Goal: Book appointment/travel/reservation

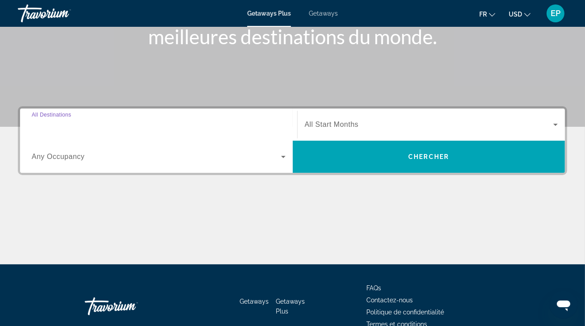
click at [87, 127] on input "Destination All Destinations" at bounding box center [159, 125] width 254 height 11
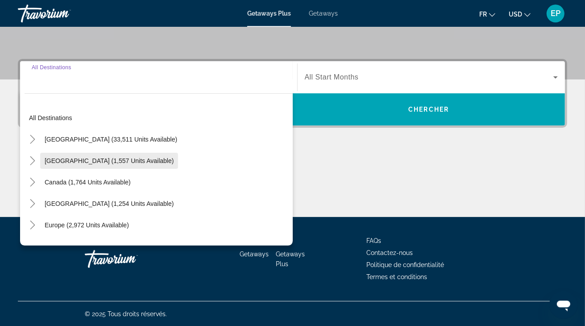
scroll to position [189, 0]
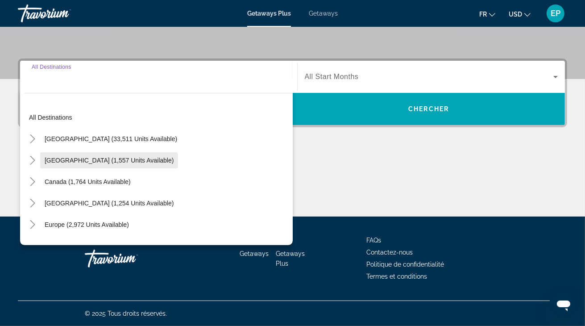
click at [103, 158] on span "[GEOGRAPHIC_DATA] (1,557 units available)" at bounding box center [109, 160] width 129 height 7
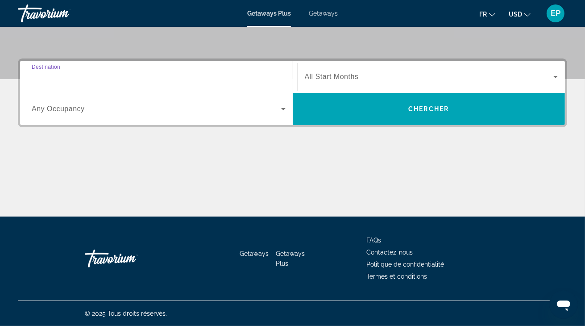
type input "**********"
click at [81, 115] on div "Search widget" at bounding box center [159, 108] width 254 height 25
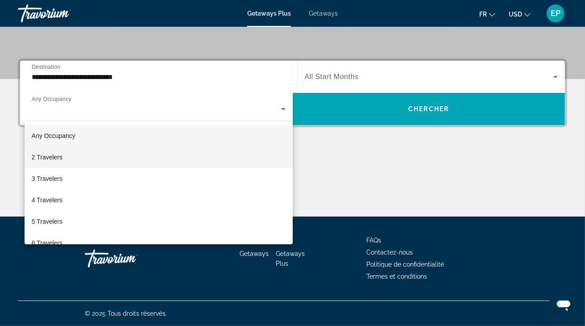
click at [51, 161] on span "2 Travelers" at bounding box center [47, 157] width 31 height 11
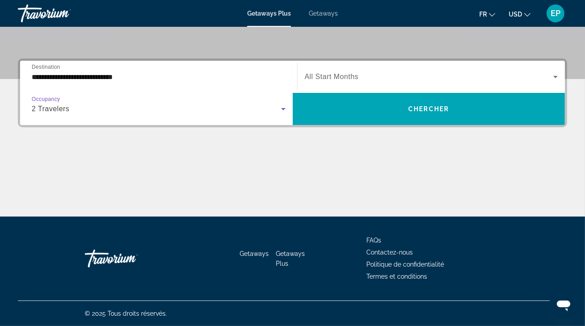
click at [432, 86] on div "Search widget" at bounding box center [431, 76] width 253 height 25
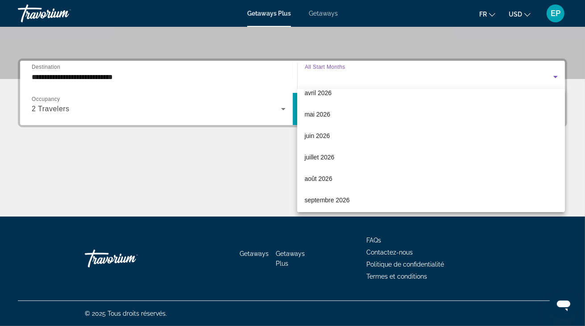
scroll to position [184, 0]
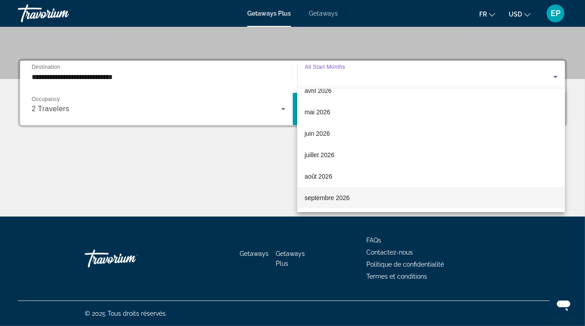
click at [316, 196] on span "septembre 2026" at bounding box center [326, 197] width 45 height 11
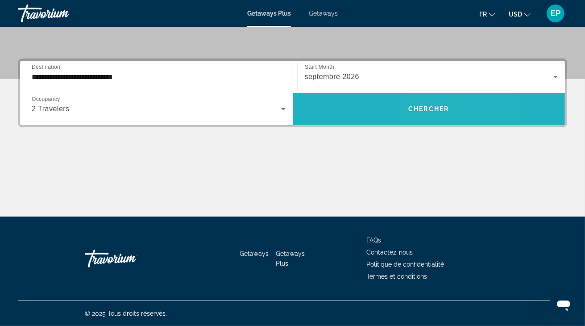
click at [430, 113] on span "Search widget" at bounding box center [429, 108] width 273 height 21
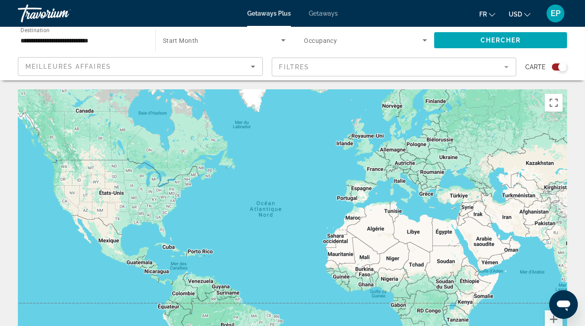
click at [230, 65] on div "Meilleures affaires" at bounding box center [137, 66] width 225 height 11
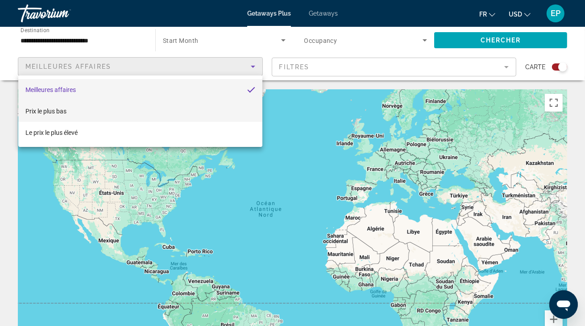
click at [69, 113] on mat-option "Prix ​​le plus bas" at bounding box center [140, 110] width 244 height 21
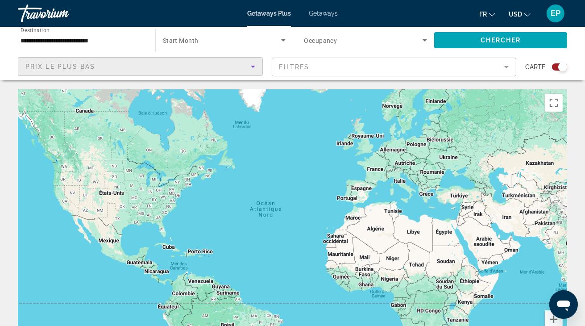
click at [528, 12] on mat-icon "Change currency" at bounding box center [527, 13] width 6 height 6
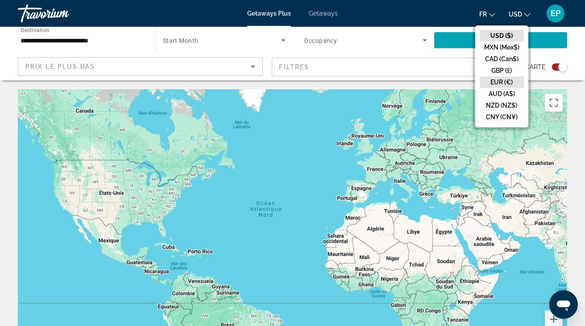
click at [504, 79] on button "EUR (€)" at bounding box center [501, 82] width 44 height 12
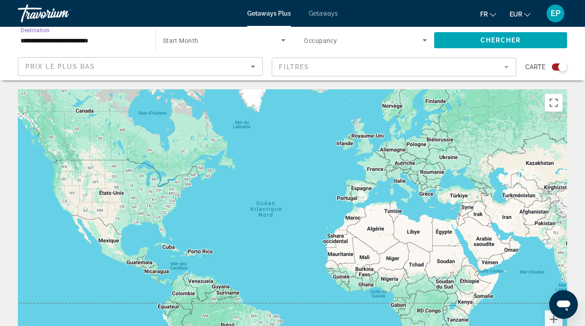
click at [93, 39] on input "**********" at bounding box center [82, 40] width 123 height 11
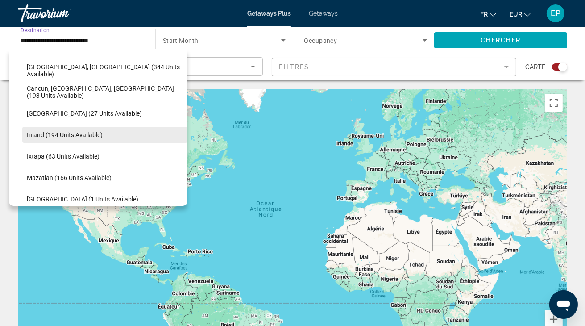
scroll to position [43, 0]
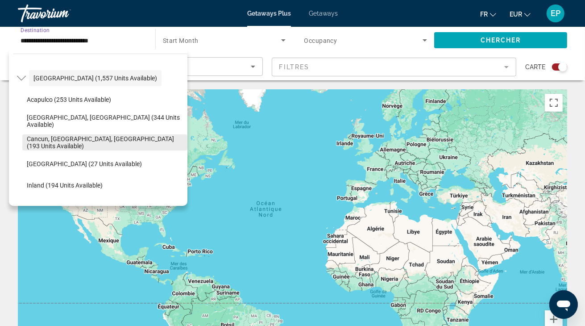
click at [55, 138] on span "Cancun, [GEOGRAPHIC_DATA], [GEOGRAPHIC_DATA] (193 units available)" at bounding box center [105, 142] width 156 height 14
type input "**********"
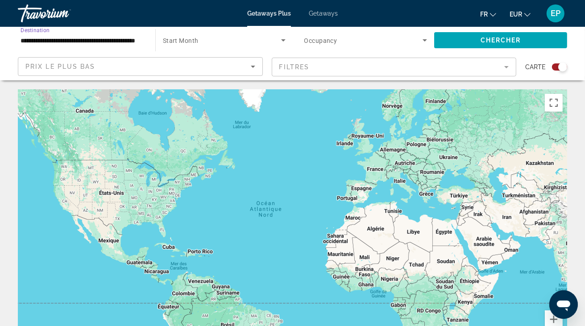
scroll to position [0, 31]
click at [190, 43] on span "Start Month" at bounding box center [181, 40] width 36 height 7
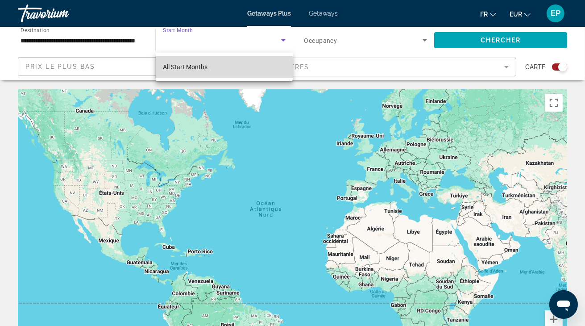
click at [188, 69] on span "All Start Months" at bounding box center [185, 66] width 45 height 7
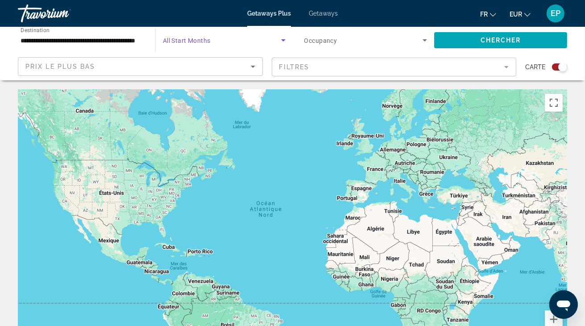
click at [341, 28] on div "Search widget" at bounding box center [365, 40] width 123 height 25
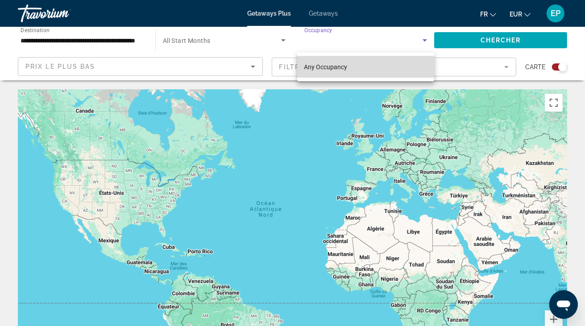
click at [336, 66] on span "Any Occupancy" at bounding box center [325, 66] width 43 height 7
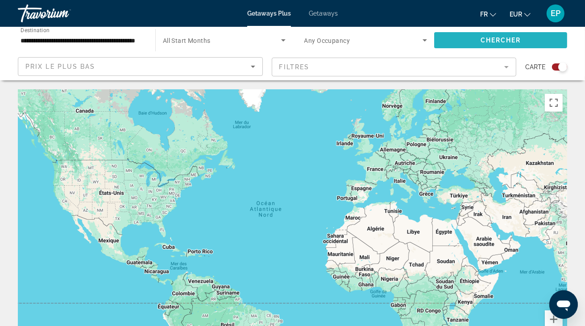
click at [476, 39] on span "Search widget" at bounding box center [500, 39] width 133 height 21
click at [274, 19] on div "Getaways Plus Getaways fr English Español Français Italiano Português русский E…" at bounding box center [292, 13] width 585 height 23
click at [327, 12] on span "Getaways" at bounding box center [323, 13] width 29 height 7
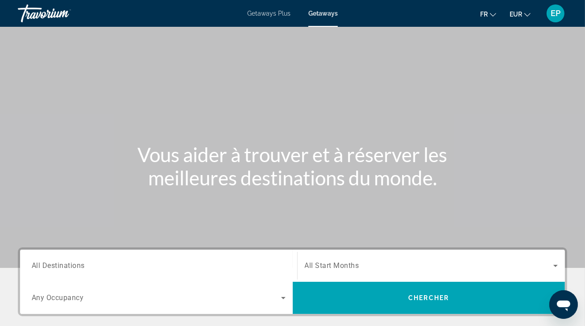
click at [95, 269] on input "Destination All Destinations" at bounding box center [159, 265] width 254 height 11
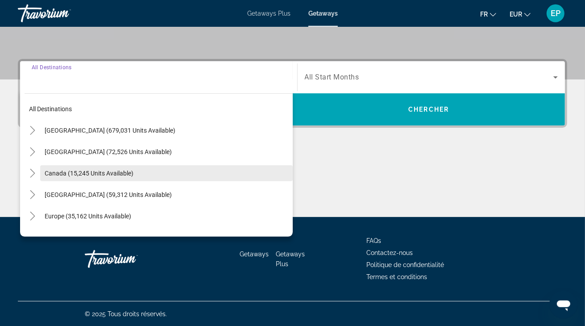
scroll to position [189, 0]
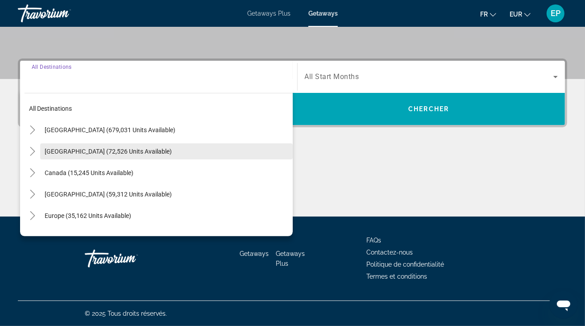
click at [106, 150] on span "[GEOGRAPHIC_DATA] (72,526 units available)" at bounding box center [108, 151] width 127 height 7
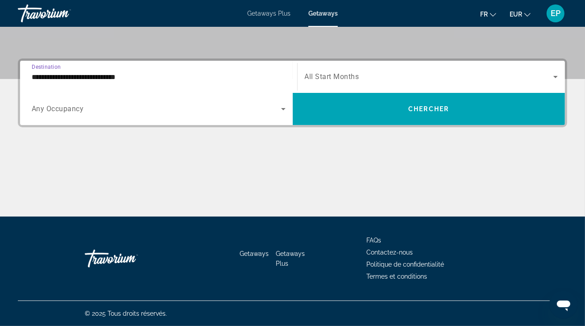
click at [248, 73] on input "**********" at bounding box center [159, 77] width 254 height 11
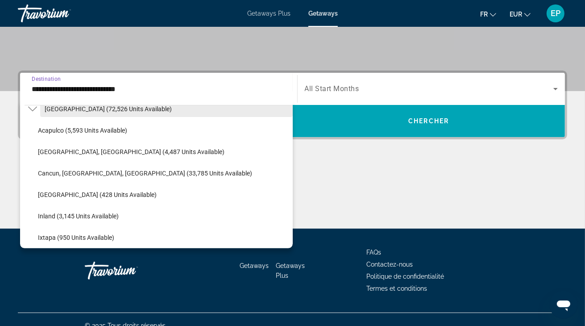
scroll to position [103, 0]
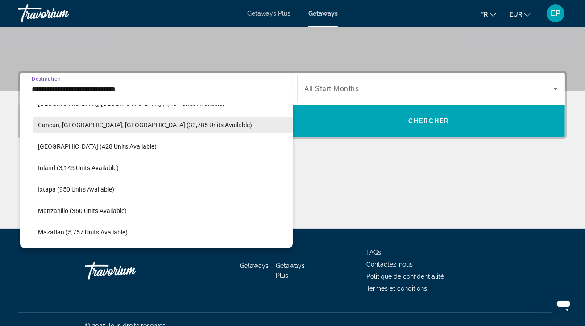
click at [74, 126] on span "Cancun, [GEOGRAPHIC_DATA], [GEOGRAPHIC_DATA] (33,785 units available)" at bounding box center [145, 124] width 214 height 7
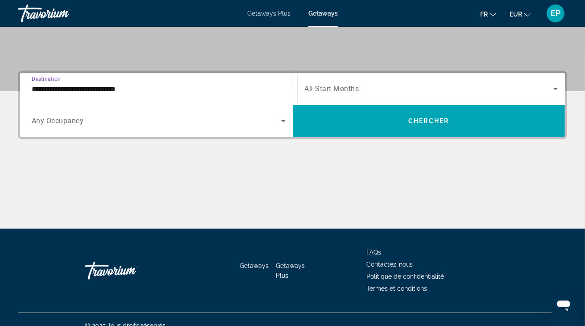
type input "**********"
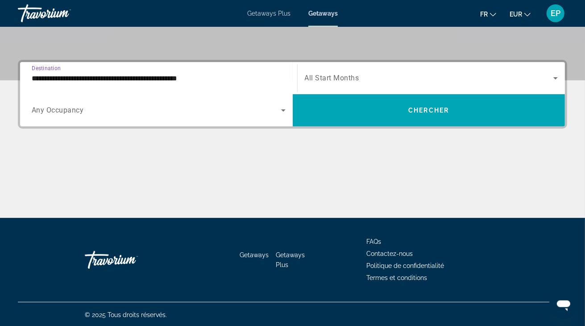
scroll to position [189, 0]
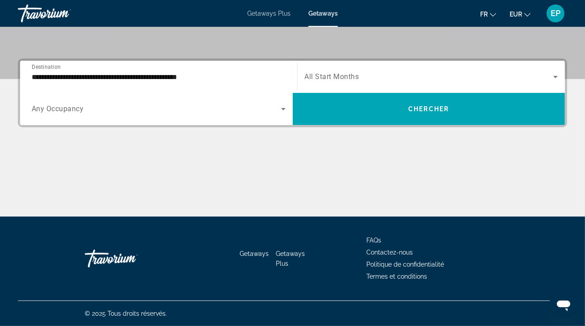
click at [340, 83] on div "Search widget" at bounding box center [431, 76] width 253 height 25
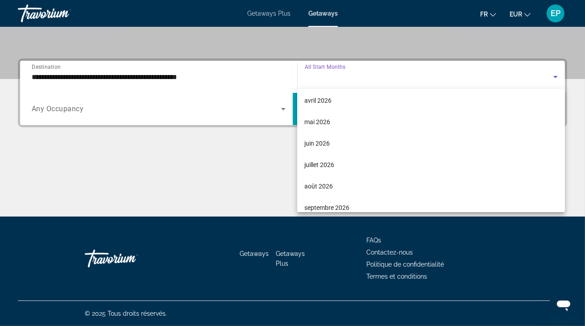
scroll to position [184, 0]
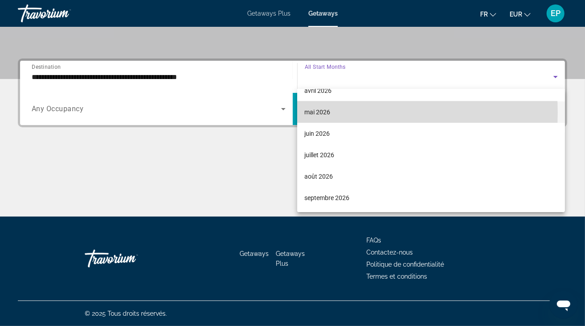
click at [311, 112] on span "mai 2026" at bounding box center [317, 112] width 26 height 11
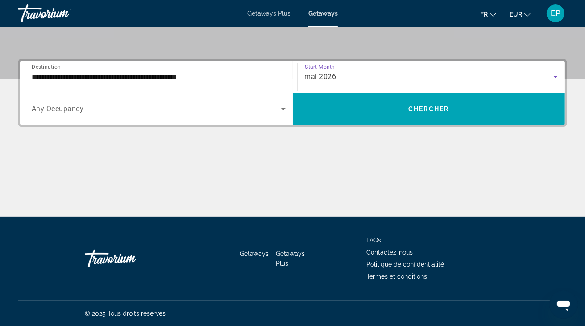
click at [327, 77] on span "mai 2026" at bounding box center [321, 76] width 32 height 8
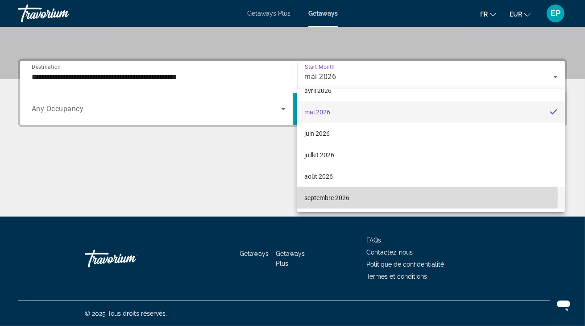
click at [322, 198] on span "septembre 2026" at bounding box center [326, 197] width 45 height 11
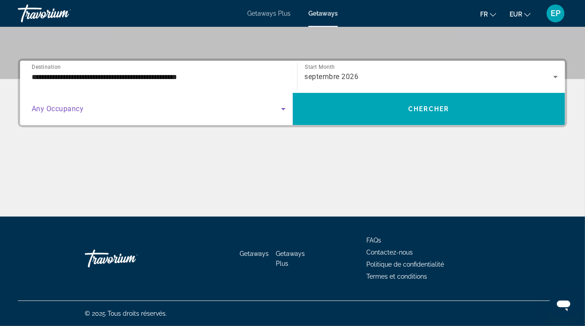
click at [140, 110] on span "Search widget" at bounding box center [156, 108] width 249 height 11
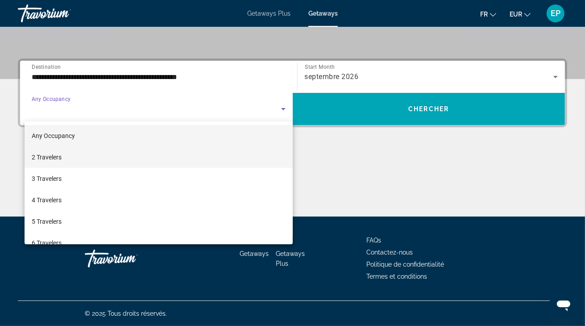
click at [63, 153] on mat-option "2 Travelers" at bounding box center [159, 156] width 268 height 21
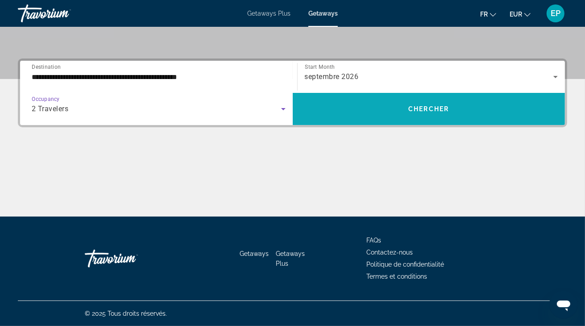
click at [382, 105] on span "Search widget" at bounding box center [429, 108] width 273 height 21
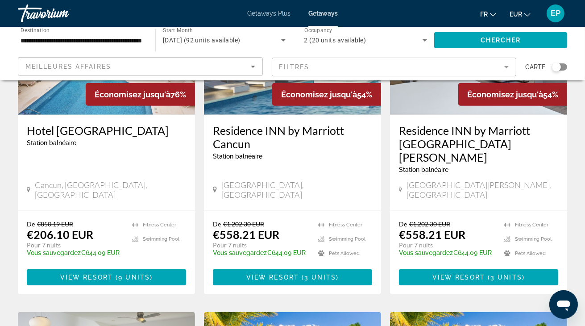
scroll to position [471, 0]
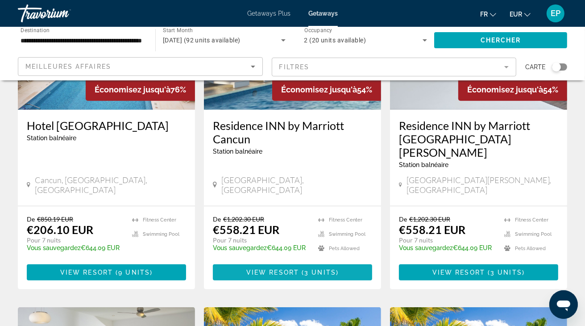
click at [282, 261] on span "Main content" at bounding box center [292, 271] width 159 height 21
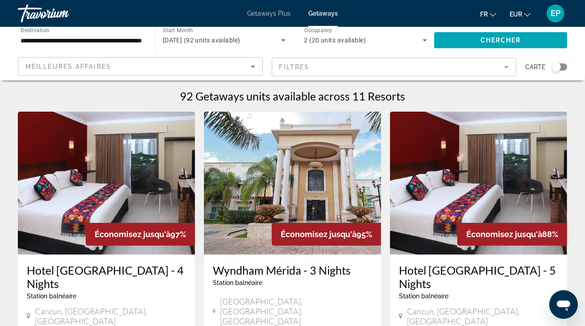
click at [370, 59] on mat-form-field "Filtres" at bounding box center [394, 67] width 245 height 19
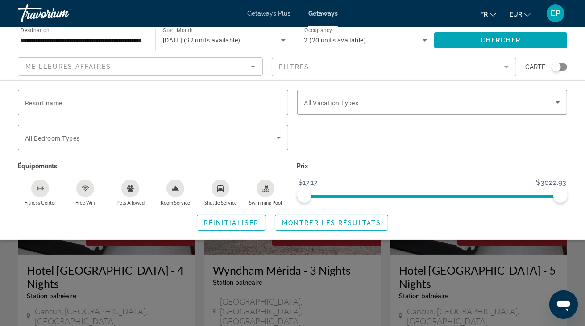
click at [565, 66] on div "Search widget" at bounding box center [559, 66] width 15 height 7
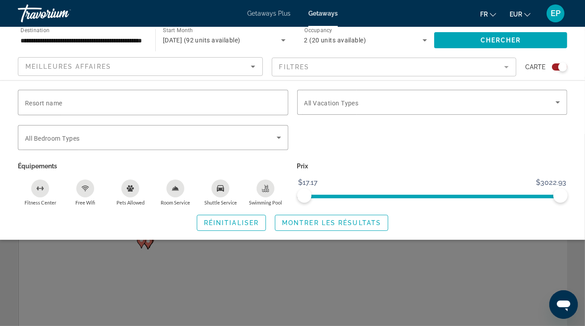
click at [553, 66] on div "Search widget" at bounding box center [559, 66] width 15 height 7
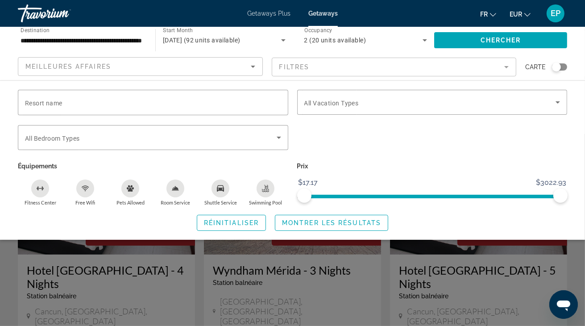
click at [566, 66] on div "Search widget" at bounding box center [559, 66] width 15 height 7
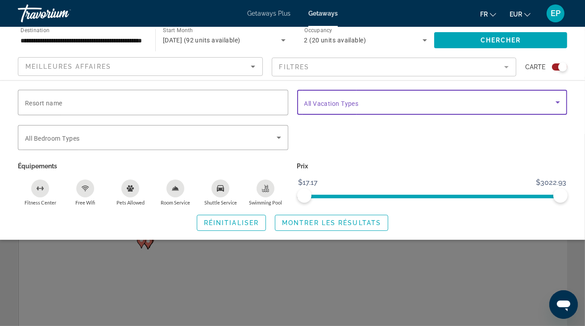
click at [362, 104] on span "Search widget" at bounding box center [430, 102] width 252 height 11
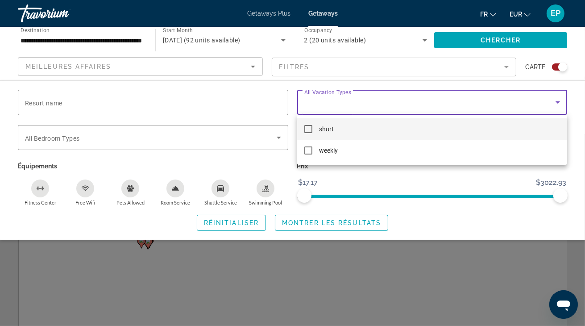
click at [362, 104] on div at bounding box center [292, 163] width 585 height 326
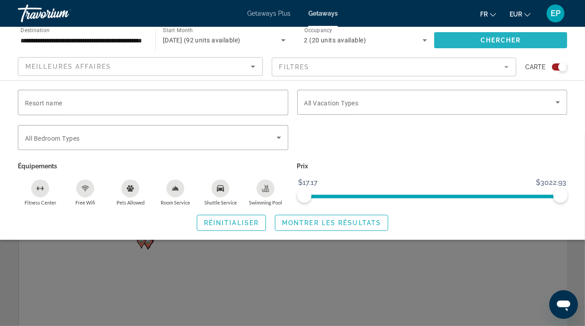
click at [507, 44] on span "Search widget" at bounding box center [500, 39] width 133 height 21
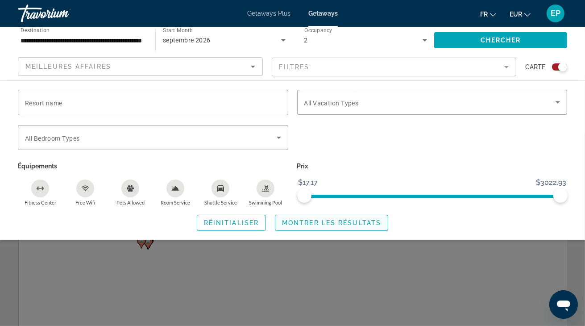
click at [359, 226] on span "Search widget" at bounding box center [331, 222] width 112 height 21
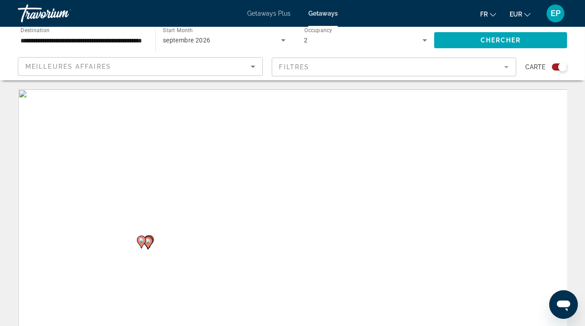
click at [166, 234] on div "Pour activer le glissement avec le clavier, appuyez sur Alt+Entrée. Une fois ce…" at bounding box center [292, 223] width 549 height 268
click at [144, 244] on gmp-advanced-marker "Main content" at bounding box center [141, 241] width 9 height 13
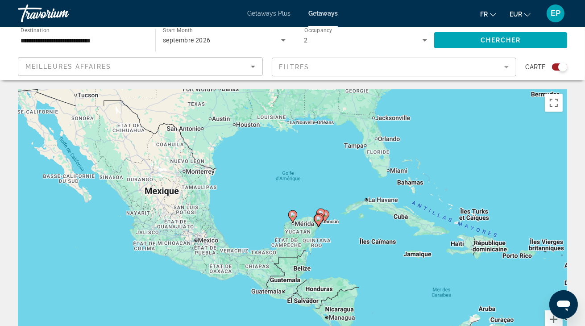
click at [320, 220] on image "Main content" at bounding box center [318, 218] width 5 height 5
type input "**********"
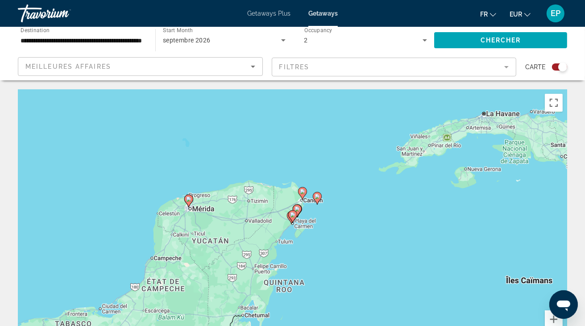
click at [302, 194] on icon "Main content" at bounding box center [302, 193] width 8 height 12
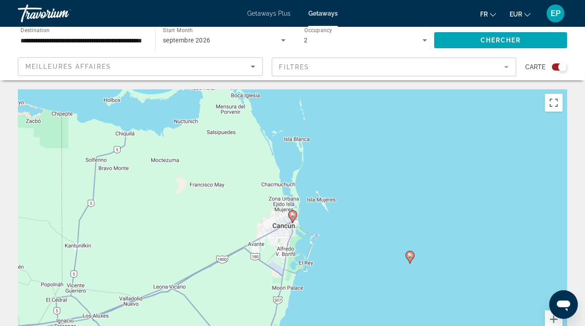
click at [411, 257] on image "Main content" at bounding box center [409, 254] width 5 height 5
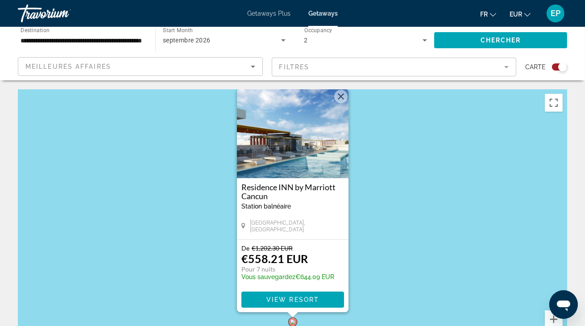
click at [313, 125] on img "Main content" at bounding box center [293, 133] width 112 height 89
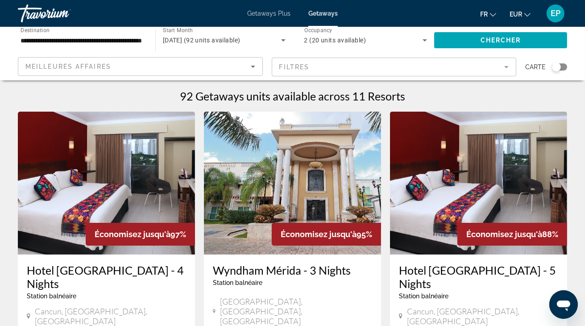
click at [566, 67] on div "Search widget" at bounding box center [559, 66] width 15 height 7
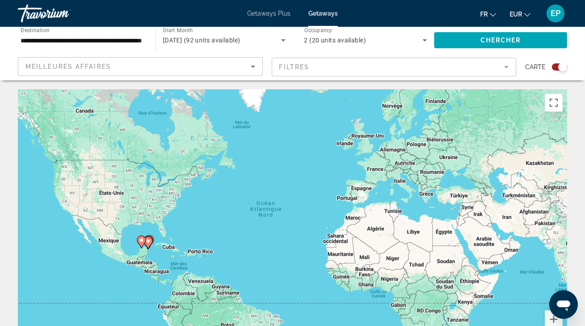
click at [158, 242] on div "Pour activer le glissement avec le clavier, appuyez sur Alt+Entrée. Une fois ce…" at bounding box center [292, 223] width 549 height 268
click at [150, 244] on image "Main content" at bounding box center [147, 240] width 5 height 5
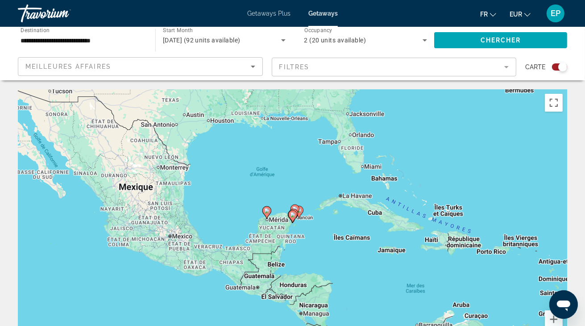
click at [292, 220] on icon "Main content" at bounding box center [292, 217] width 8 height 12
type input "**********"
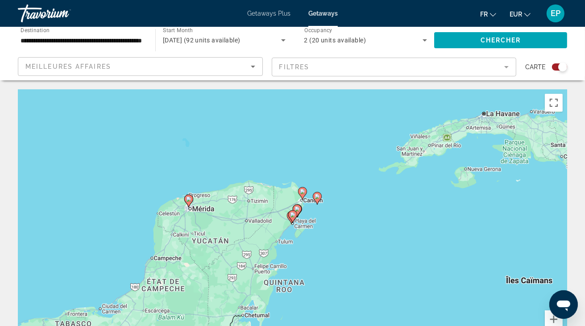
click at [293, 215] on image "Main content" at bounding box center [292, 214] width 5 height 5
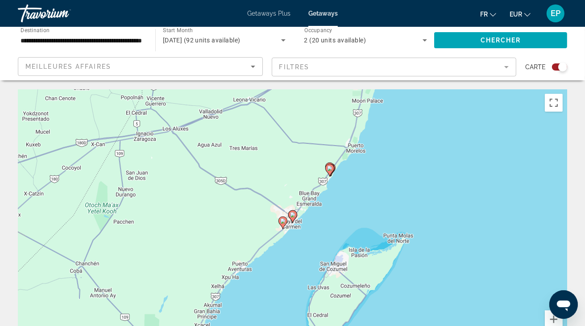
click at [329, 167] on image "Main content" at bounding box center [329, 167] width 5 height 5
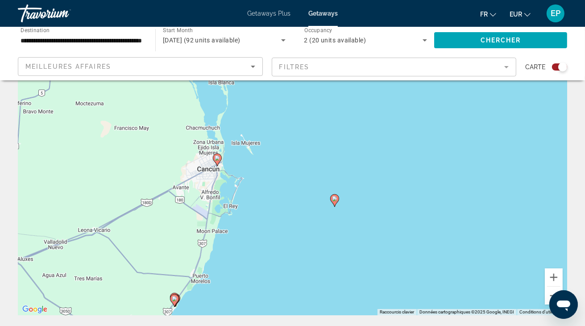
scroll to position [50, 0]
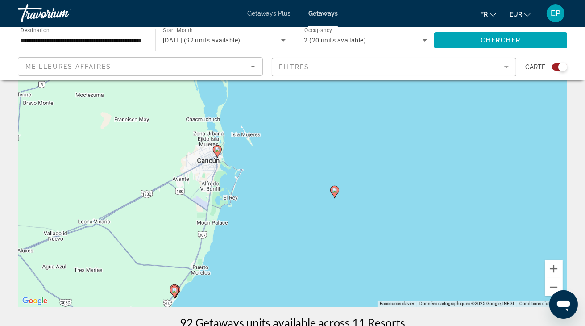
drag, startPoint x: 384, startPoint y: 220, endPoint x: 299, endPoint y: 268, distance: 98.0
click at [299, 278] on div "Pour activer le glissement avec le clavier, appuyez sur Alt+Entrée. Une fois ce…" at bounding box center [292, 173] width 549 height 268
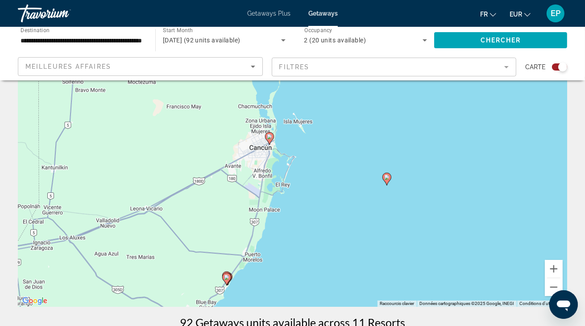
drag, startPoint x: 273, startPoint y: 187, endPoint x: 289, endPoint y: 250, distance: 64.7
click at [289, 250] on div "Pour activer le glissement avec le clavier, appuyez sur Alt+Entrée. Une fois ce…" at bounding box center [292, 173] width 549 height 268
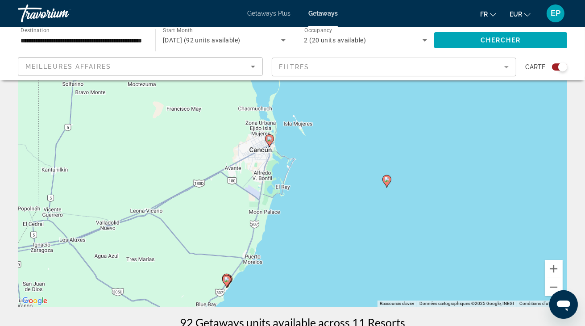
click at [268, 140] on image "Main content" at bounding box center [269, 138] width 5 height 5
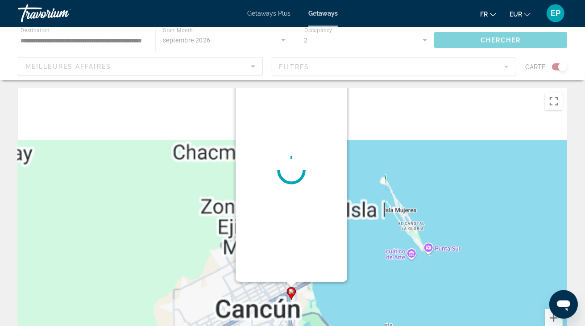
scroll to position [0, 0]
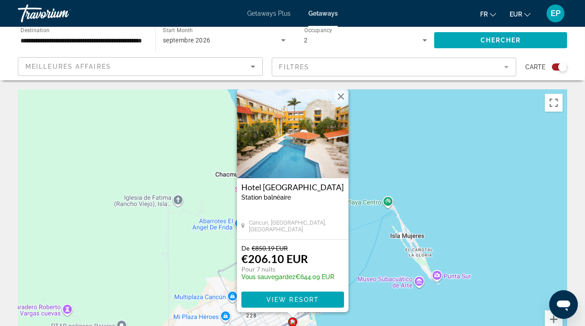
click at [268, 189] on h3 "Hotel [GEOGRAPHIC_DATA]" at bounding box center [292, 186] width 103 height 9
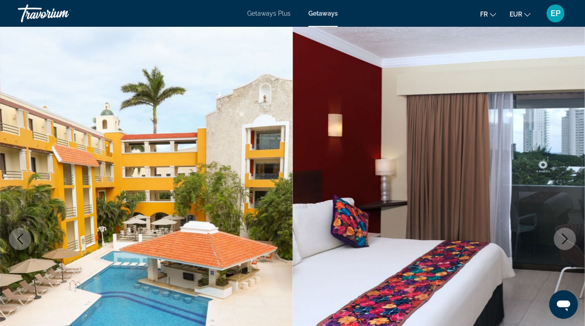
click at [566, 240] on icon "Next image" at bounding box center [564, 238] width 11 height 11
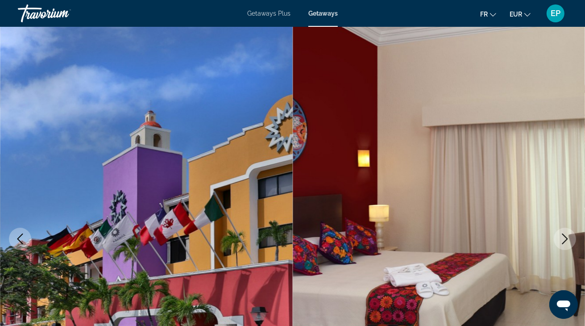
click at [566, 240] on icon "Next image" at bounding box center [564, 238] width 11 height 11
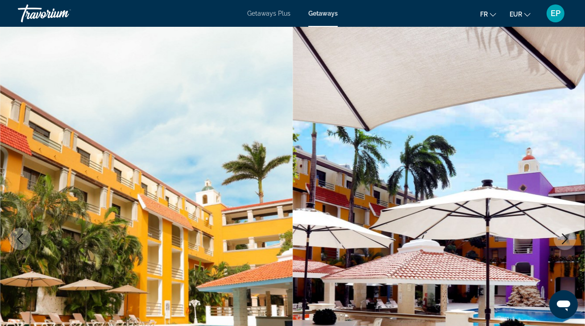
click at [566, 240] on icon "Next image" at bounding box center [564, 238] width 11 height 11
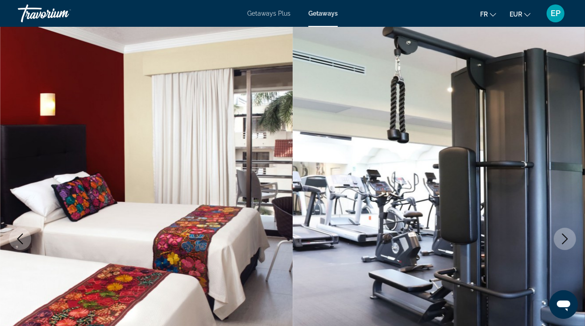
click at [566, 240] on icon "Next image" at bounding box center [564, 238] width 11 height 11
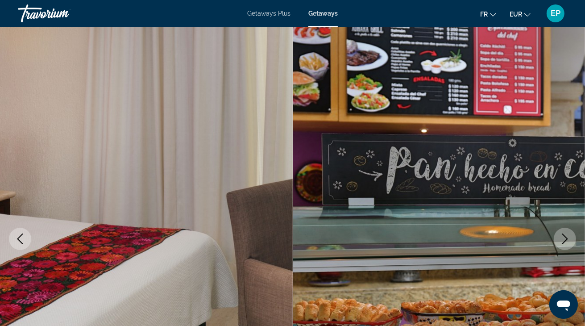
click at [566, 240] on icon "Next image" at bounding box center [564, 238] width 11 height 11
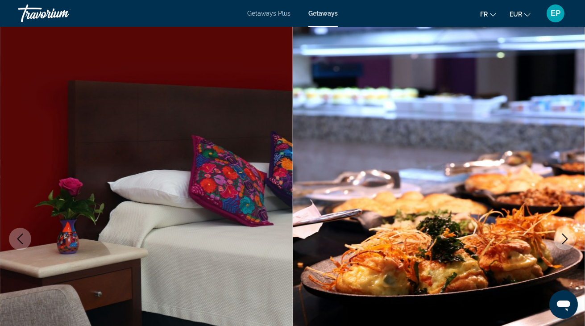
click at [566, 240] on icon "Next image" at bounding box center [564, 238] width 11 height 11
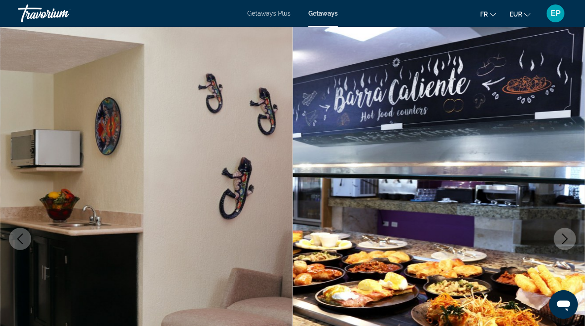
click at [566, 240] on icon "Next image" at bounding box center [564, 238] width 11 height 11
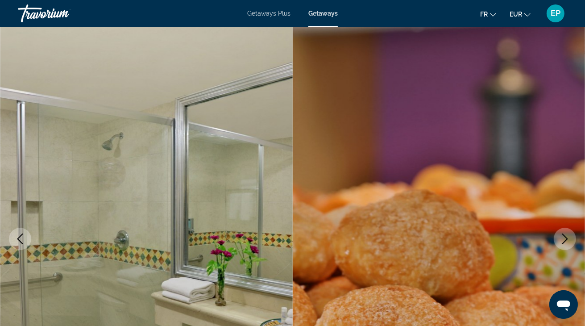
click at [566, 240] on icon "Next image" at bounding box center [564, 238] width 11 height 11
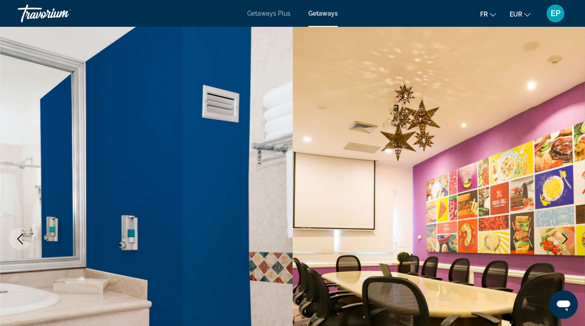
click at [566, 240] on icon "Next image" at bounding box center [564, 238] width 11 height 11
